Goal: Task Accomplishment & Management: Manage account settings

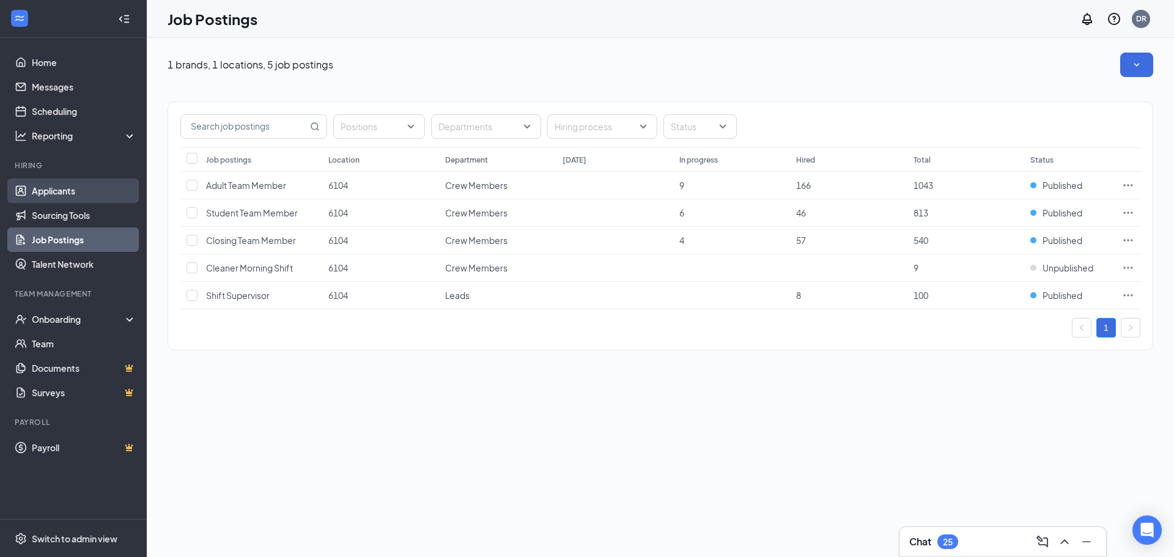
click at [53, 188] on link "Applicants" at bounding box center [84, 191] width 105 height 24
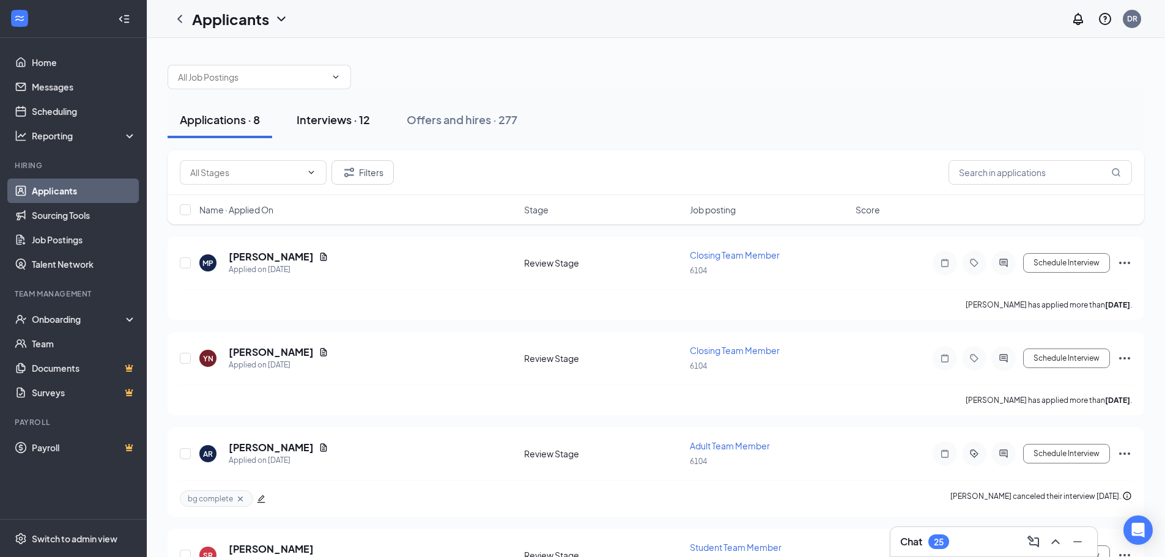
click at [316, 123] on div "Interviews · 12" at bounding box center [333, 119] width 73 height 15
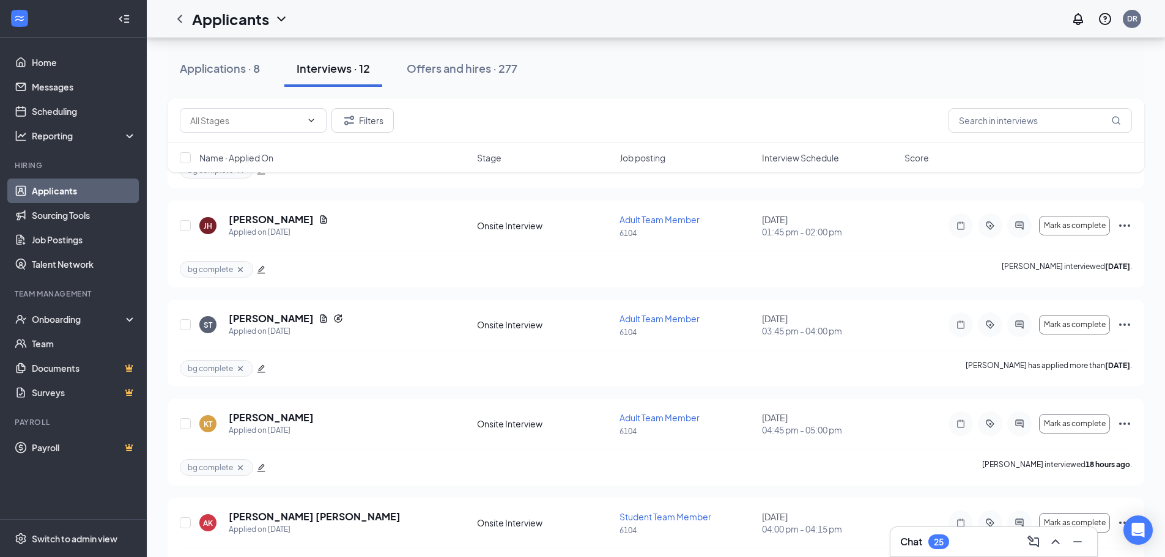
scroll to position [871, 0]
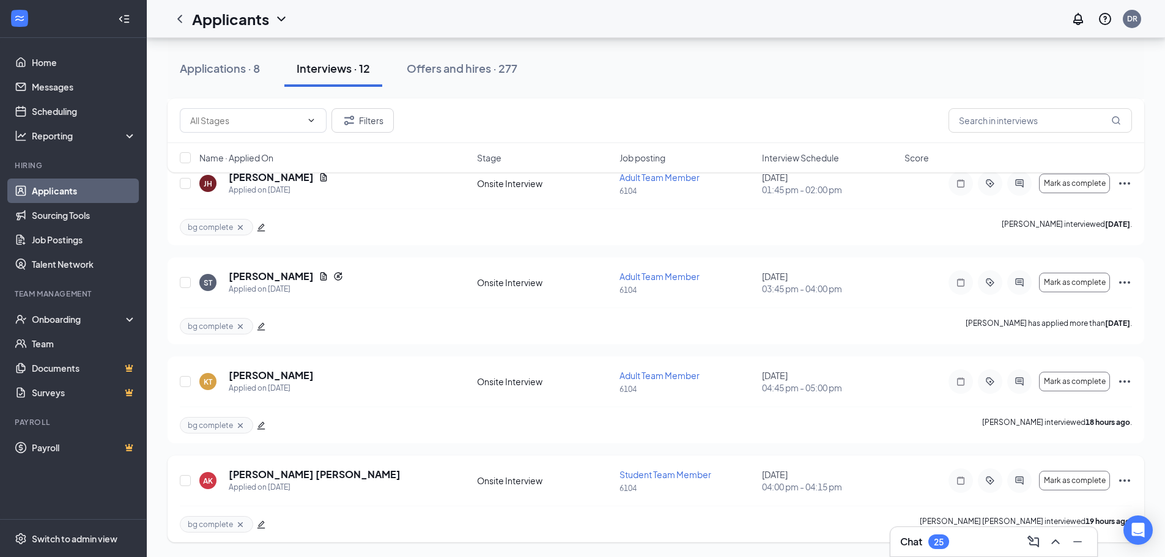
click at [179, 478] on div "AK [PERSON_NAME] [PERSON_NAME] Applied on [DATE] Onsite Interview Student Team …" at bounding box center [656, 499] width 977 height 87
click at [182, 478] on input "checkbox" at bounding box center [185, 480] width 11 height 11
checkbox input "true"
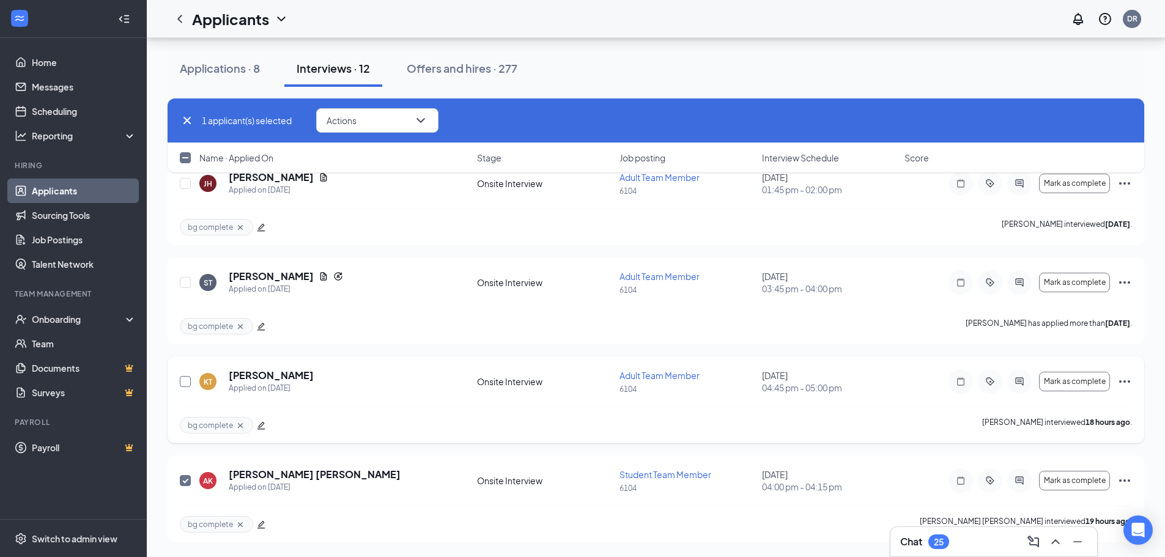
click at [187, 380] on input "checkbox" at bounding box center [185, 381] width 11 height 11
checkbox input "true"
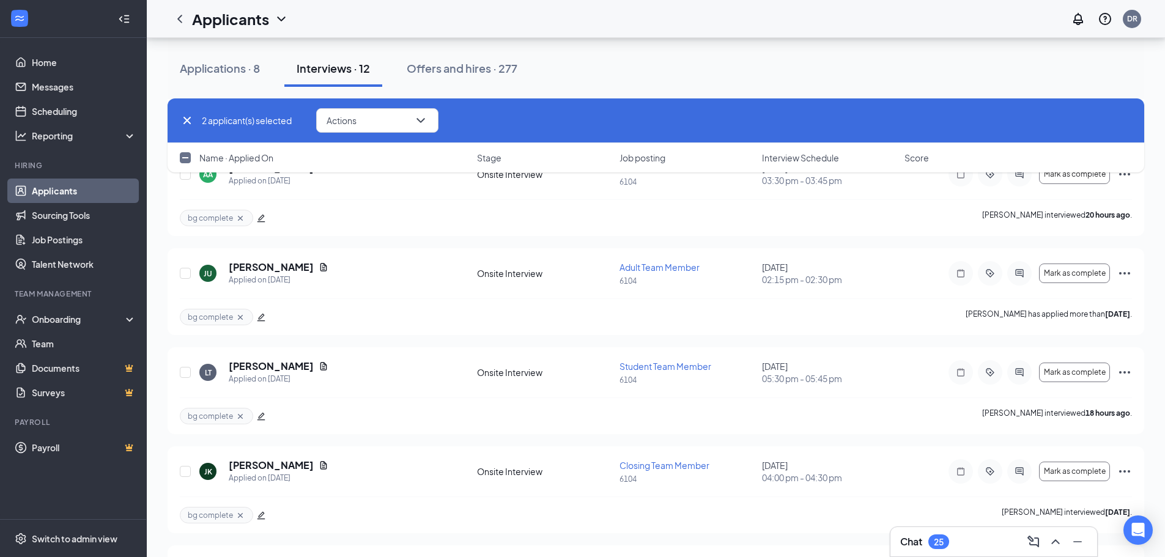
scroll to position [382, 0]
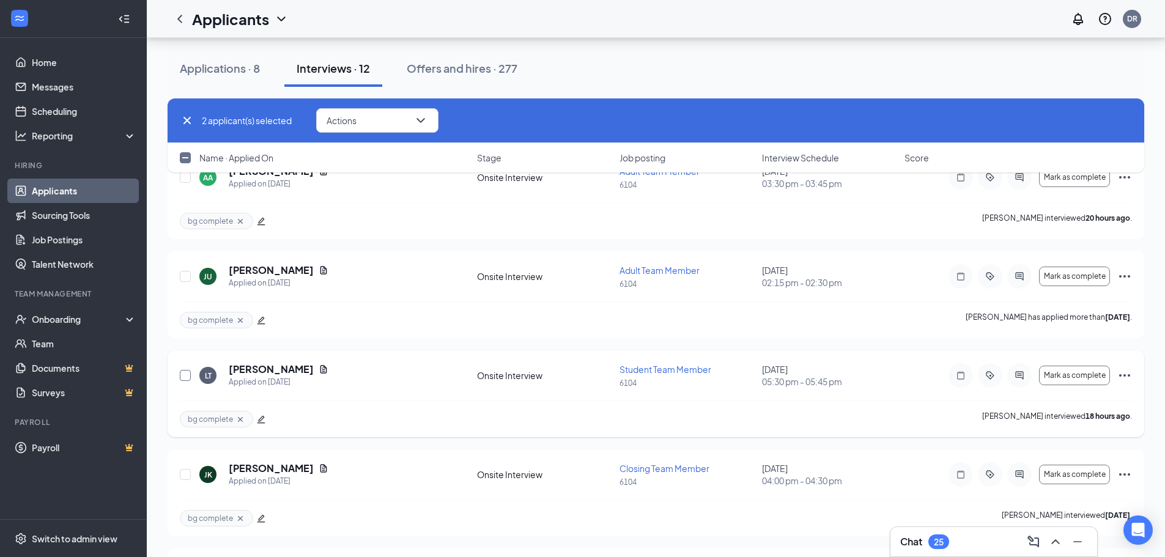
click at [186, 378] on input "checkbox" at bounding box center [185, 375] width 11 height 11
checkbox input "true"
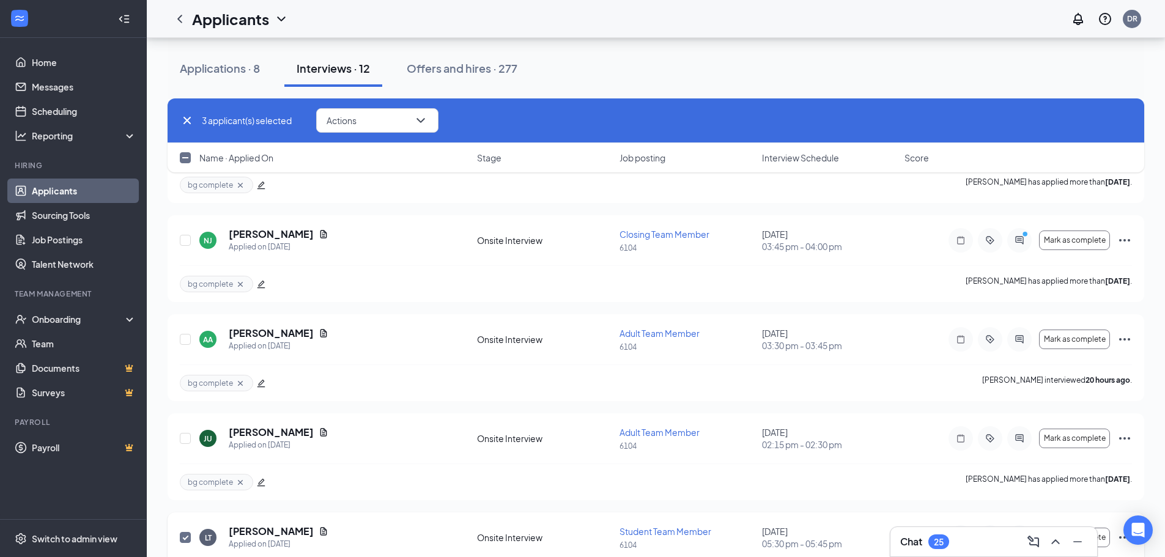
scroll to position [198, 0]
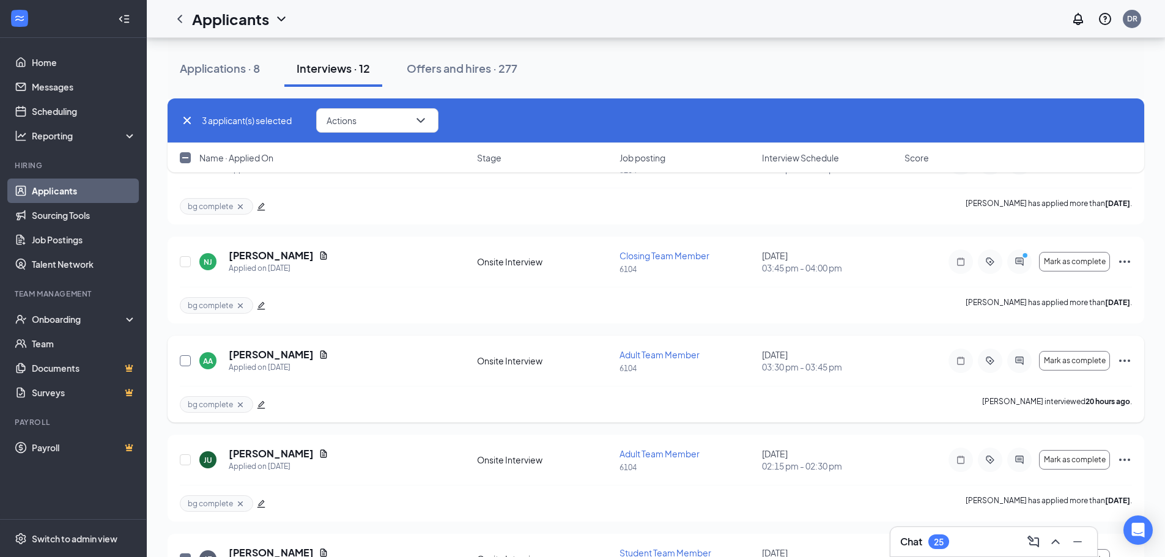
click at [184, 360] on input "checkbox" at bounding box center [185, 360] width 11 height 11
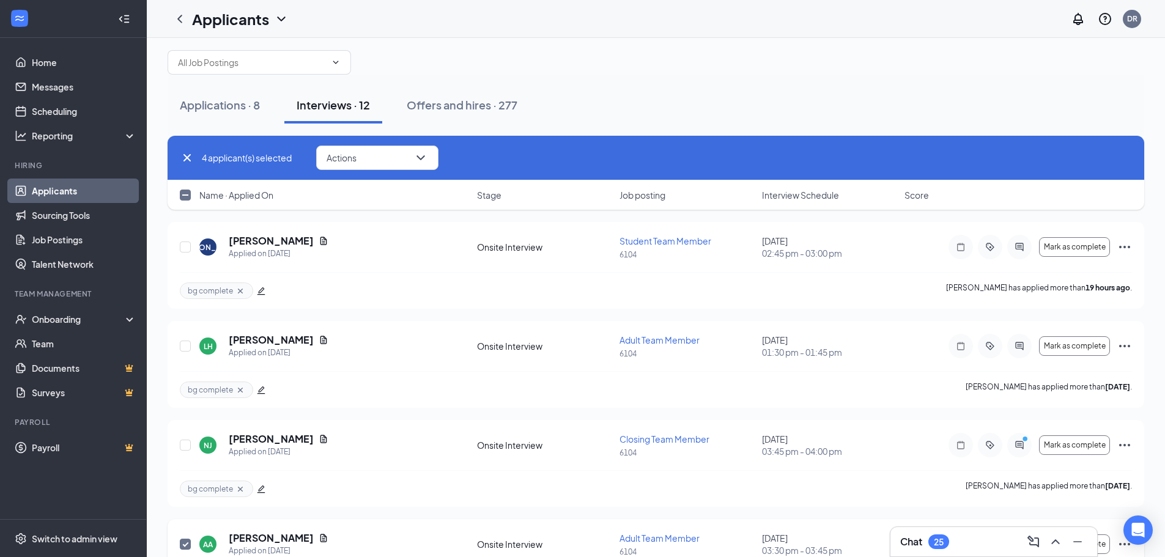
scroll to position [0, 0]
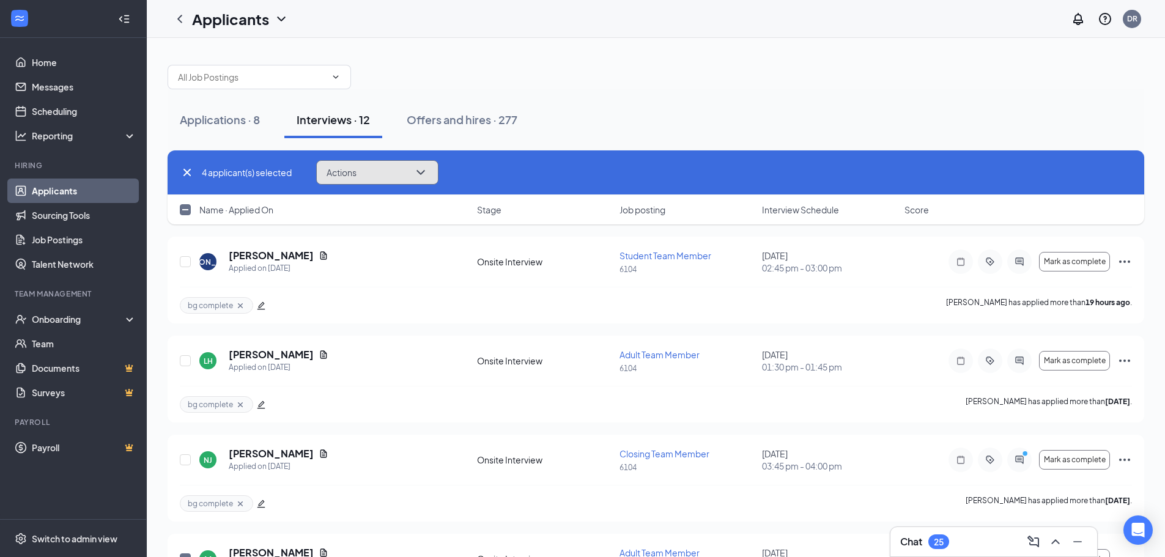
click at [416, 169] on icon "ChevronDown" at bounding box center [420, 172] width 15 height 15
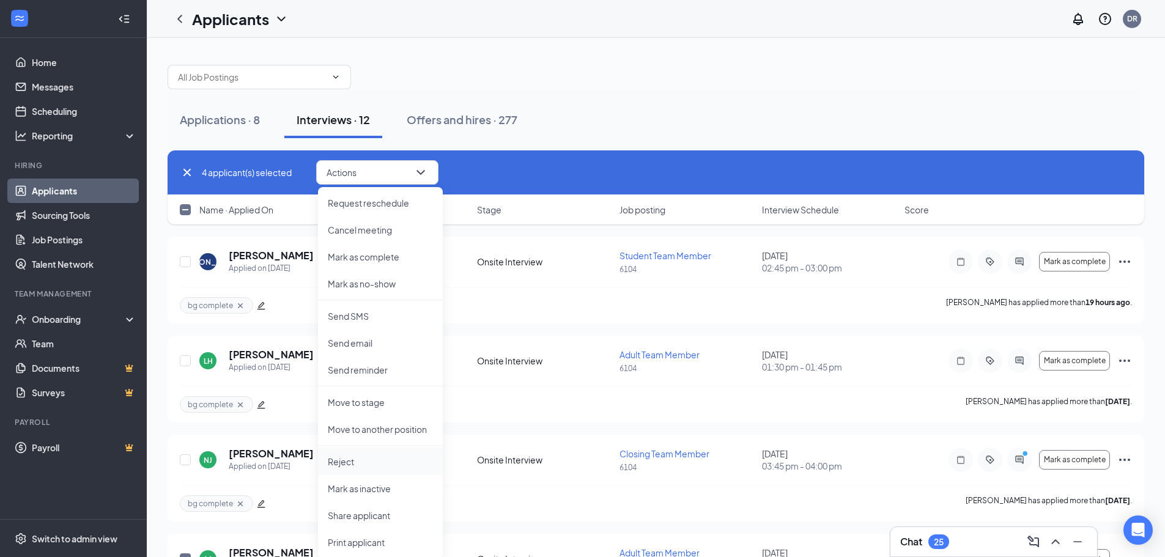
click at [335, 457] on p "Reject" at bounding box center [380, 462] width 105 height 12
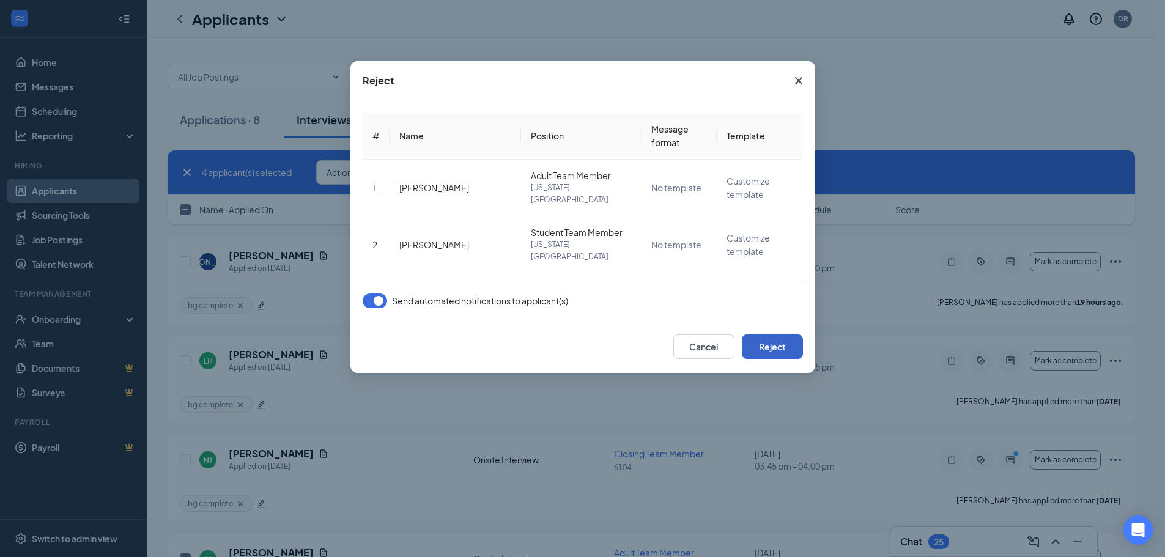
click at [758, 348] on button "Reject" at bounding box center [772, 347] width 61 height 24
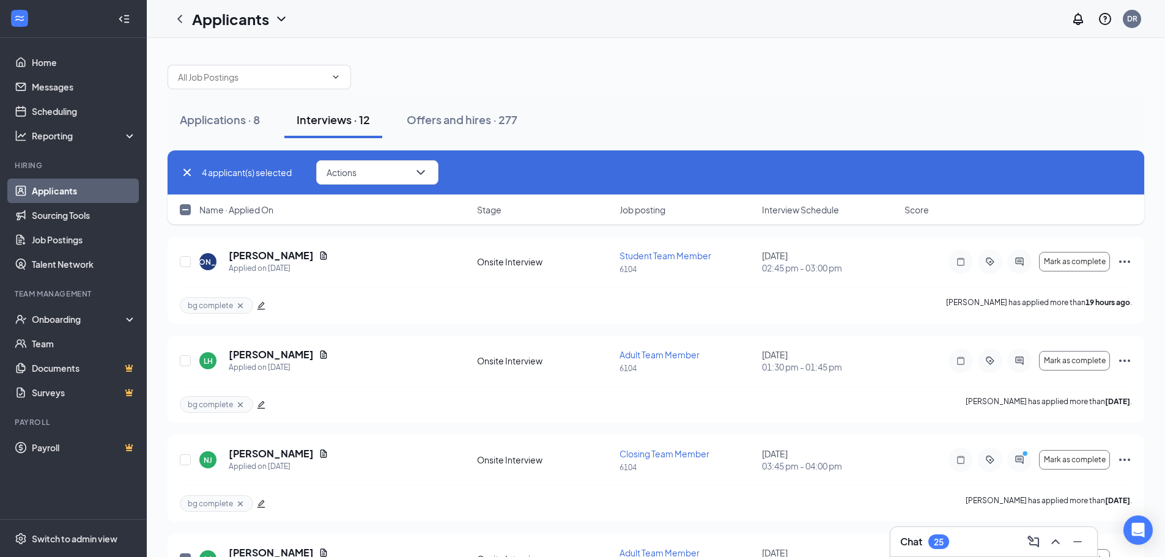
checkbox input "false"
click at [47, 65] on link "Home" at bounding box center [84, 62] width 105 height 24
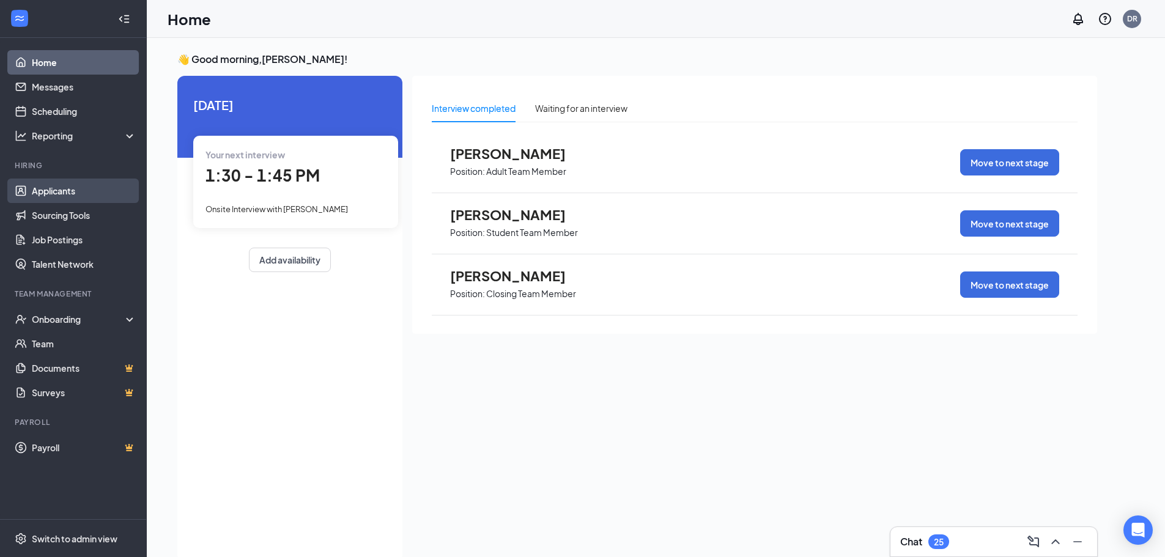
click at [77, 194] on link "Applicants" at bounding box center [84, 191] width 105 height 24
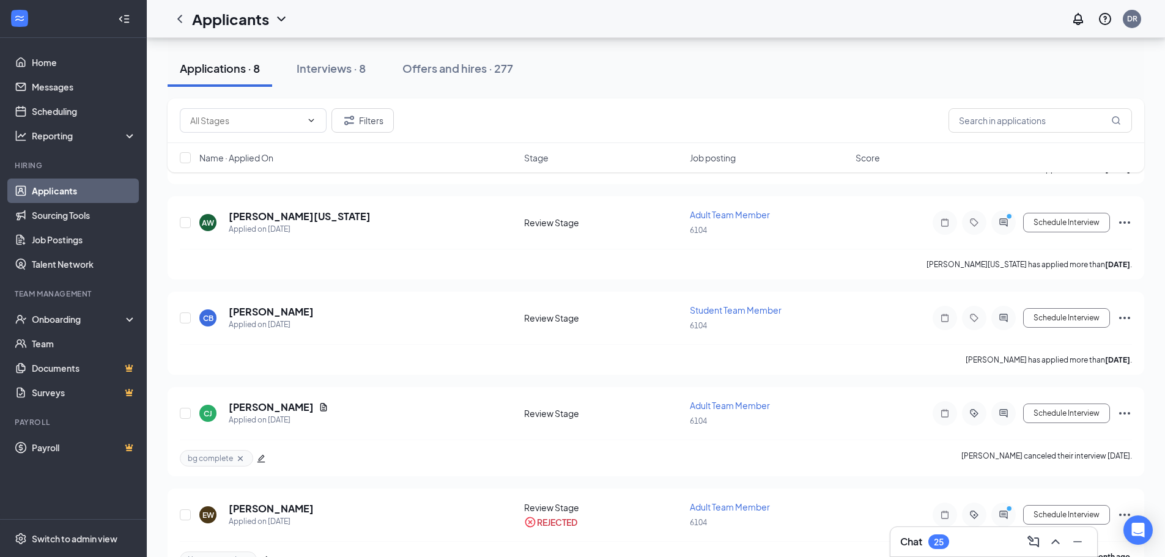
scroll to position [464, 0]
